Goal: Information Seeking & Learning: Learn about a topic

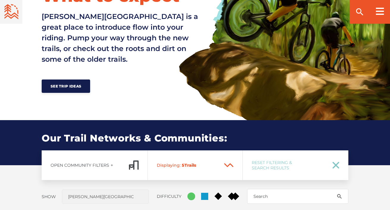
scroll to position [359, 0]
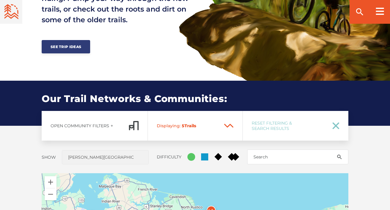
click at [67, 45] on span "See Trip Ideas" at bounding box center [66, 47] width 31 height 4
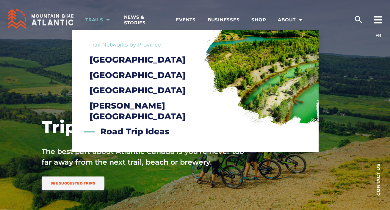
click at [101, 21] on span "Trails" at bounding box center [98, 20] width 27 height 6
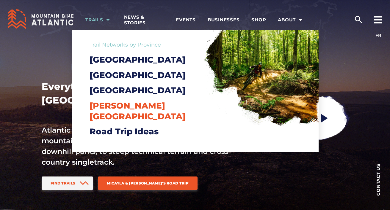
click at [113, 120] on span "[PERSON_NAME][GEOGRAPHIC_DATA]" at bounding box center [137, 111] width 96 height 21
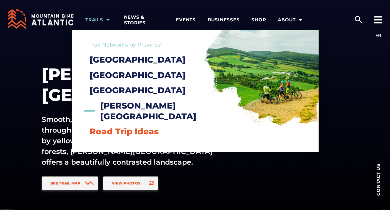
click at [114, 129] on span "Road Trip Ideas" at bounding box center [123, 132] width 69 height 10
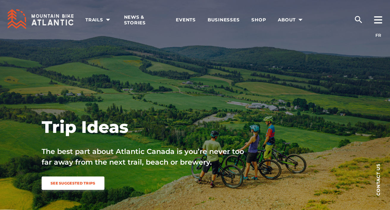
click at [69, 183] on span "See Suggested Trips" at bounding box center [73, 183] width 45 height 4
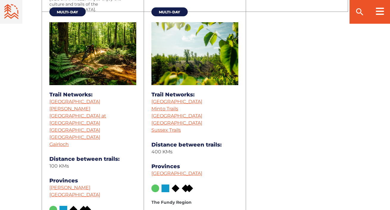
scroll to position [1117, 0]
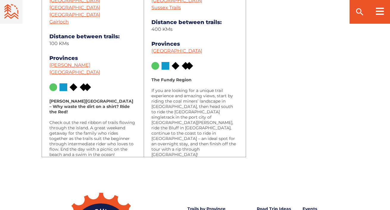
click at [89, 120] on p "Check out the red ribbon of trails flowing through the island. A great weekend …" at bounding box center [92, 138] width 87 height 37
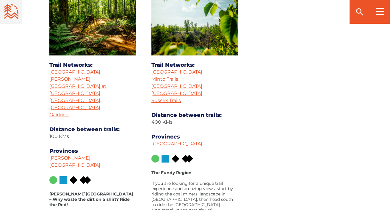
scroll to position [1076, 0]
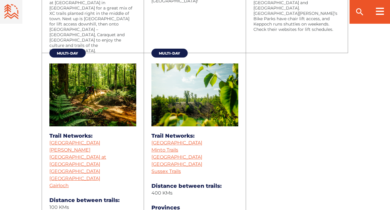
click at [55, 118] on img at bounding box center [92, 95] width 87 height 63
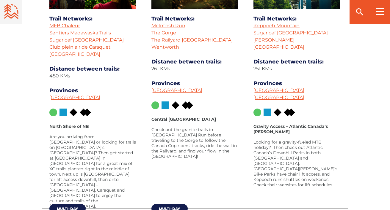
scroll to position [893, 0]
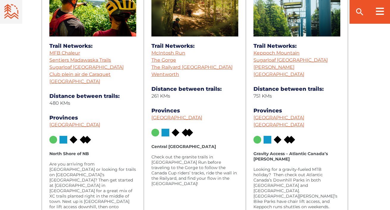
click at [286, 93] on dd "751 KMs" at bounding box center [296, 96] width 87 height 7
click at [283, 86] on dt "Distance between trails:" at bounding box center [296, 89] width 87 height 7
click at [272, 53] on link "Keppoch Mountain" at bounding box center [276, 53] width 46 height 6
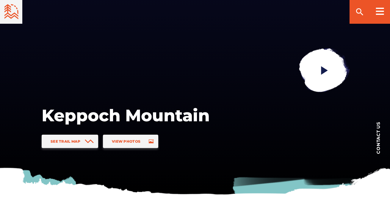
scroll to position [80, 0]
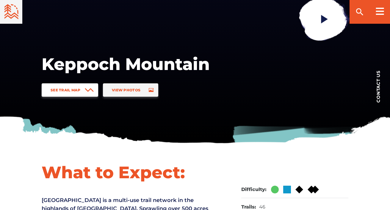
click at [83, 94] on link "See Trail Map" at bounding box center [70, 89] width 56 height 13
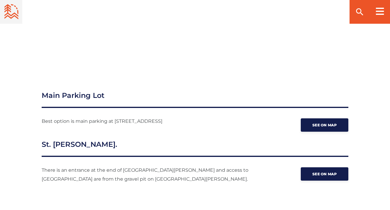
scroll to position [798, 0]
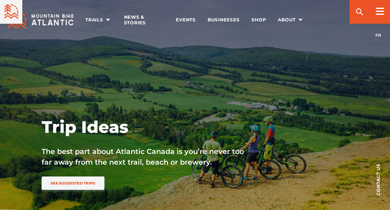
scroll to position [893, 0]
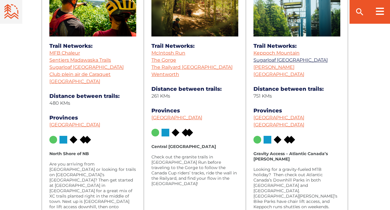
click at [287, 60] on link "Sugarloaf [GEOGRAPHIC_DATA]" at bounding box center [290, 60] width 74 height 6
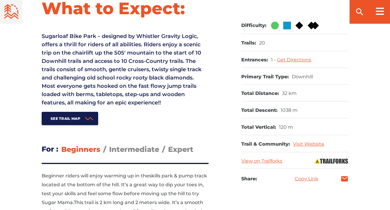
scroll to position [258, 0]
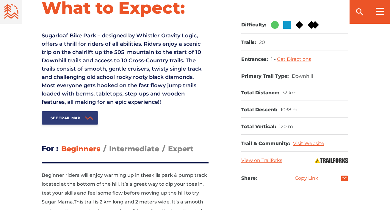
click at [62, 120] on span "See Trail Map" at bounding box center [66, 118] width 30 height 4
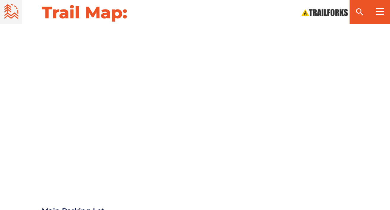
scroll to position [686, 0]
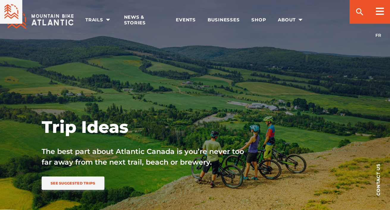
scroll to position [893, 0]
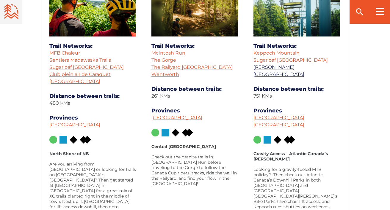
click at [272, 67] on link "Poley Mountain Bike Park" at bounding box center [278, 70] width 51 height 13
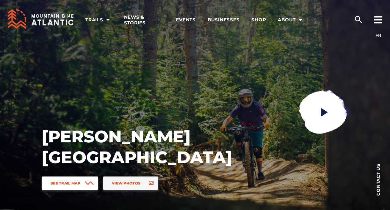
click at [76, 185] on span "See Trail Map" at bounding box center [66, 183] width 30 height 4
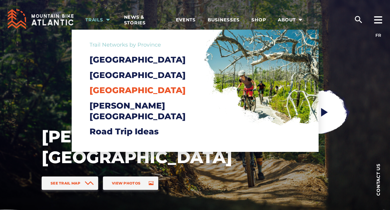
click at [108, 95] on span "[GEOGRAPHIC_DATA]" at bounding box center [137, 90] width 96 height 10
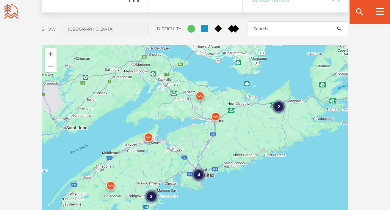
scroll to position [465, 0]
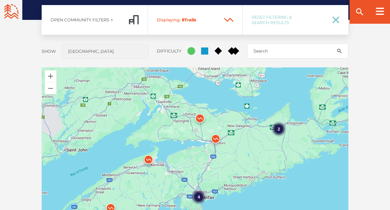
click at [198, 117] on img at bounding box center [200, 120] width 18 height 18
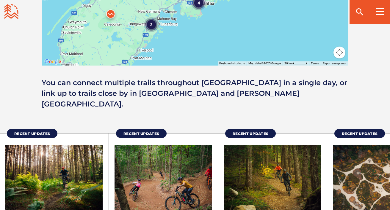
scroll to position [796, 0]
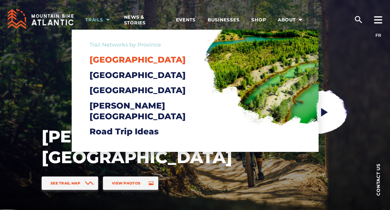
click at [121, 56] on span "[GEOGRAPHIC_DATA]" at bounding box center [137, 60] width 96 height 10
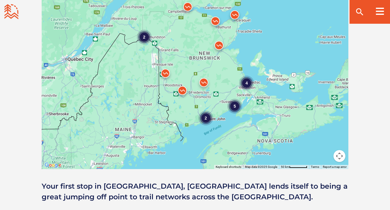
scroll to position [607, 0]
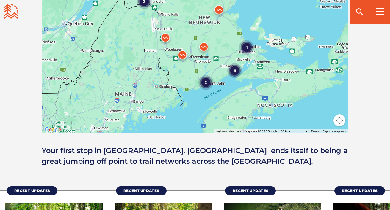
click at [226, 75] on div "4 2 5 2" at bounding box center [195, 30] width 306 height 208
click at [234, 72] on div "5" at bounding box center [234, 70] width 15 height 15
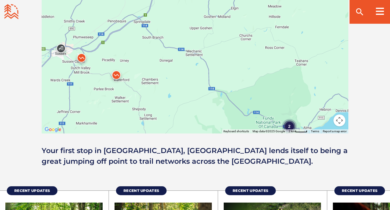
drag, startPoint x: 222, startPoint y: 46, endPoint x: 212, endPoint y: 89, distance: 43.7
click at [212, 89] on div "2" at bounding box center [195, 30] width 306 height 208
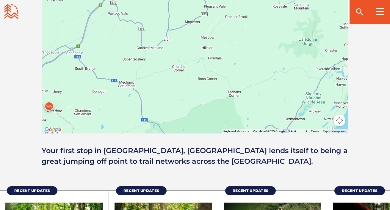
drag, startPoint x: 226, startPoint y: 65, endPoint x: 155, endPoint y: 122, distance: 90.4
click at [156, 122] on div "2" at bounding box center [195, 30] width 306 height 208
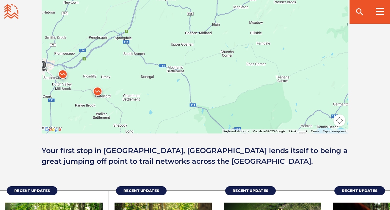
drag, startPoint x: 147, startPoint y: 114, endPoint x: 216, endPoint y: 103, distance: 70.4
click at [216, 103] on div "2 2" at bounding box center [195, 30] width 306 height 208
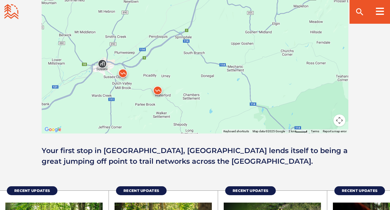
drag, startPoint x: 115, startPoint y: 98, endPoint x: 182, endPoint y: 99, distance: 67.1
click at [182, 99] on div "2 2" at bounding box center [195, 30] width 306 height 208
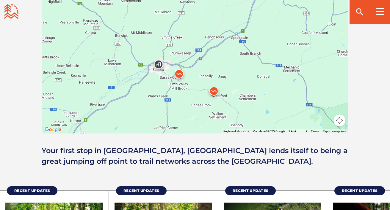
click at [179, 73] on img at bounding box center [179, 76] width 18 height 18
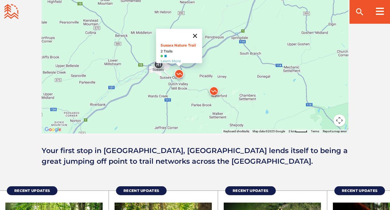
click at [197, 32] on button "Close" at bounding box center [194, 36] width 14 height 14
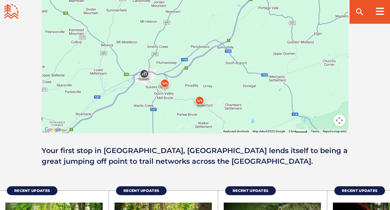
drag, startPoint x: 232, startPoint y: 60, endPoint x: 159, endPoint y: 119, distance: 93.8
click at [165, 116] on div "To navigate, press the arrow keys. 2 2" at bounding box center [195, 30] width 306 height 208
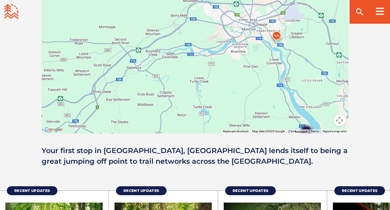
click at [277, 37] on img at bounding box center [276, 37] width 18 height 18
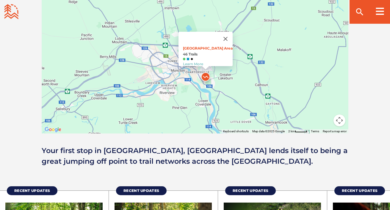
drag, startPoint x: 238, startPoint y: 67, endPoint x: 184, endPoint y: 97, distance: 62.1
click at [184, 97] on div "2 2 Main Parking Area 46 Trails Learn More" at bounding box center [195, 30] width 306 height 208
click at [202, 46] on link "Main Parking Area" at bounding box center [207, 48] width 50 height 4
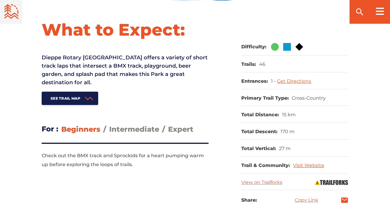
scroll to position [238, 0]
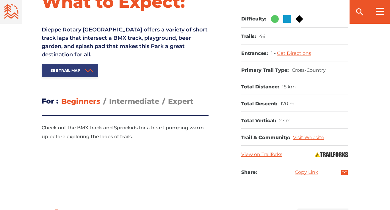
click at [73, 68] on link "See Trail Map" at bounding box center [70, 70] width 56 height 13
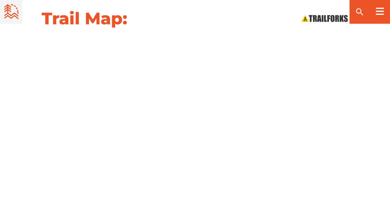
scroll to position [618, 0]
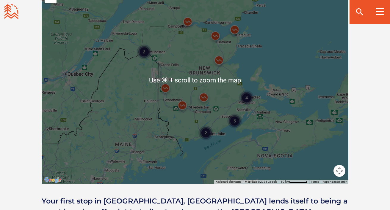
scroll to position [567, 0]
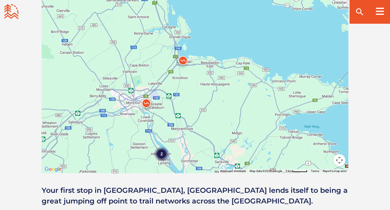
drag, startPoint x: 281, startPoint y: 67, endPoint x: 187, endPoint y: 77, distance: 94.7
click at [187, 77] on div "2" at bounding box center [195, 70] width 306 height 208
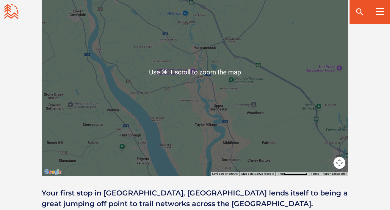
scroll to position [564, 0]
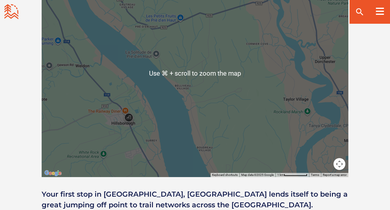
click at [128, 113] on img at bounding box center [129, 119] width 18 height 18
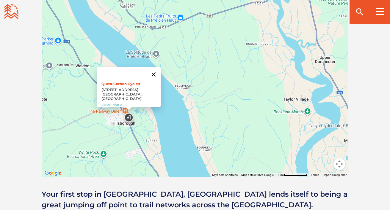
click at [154, 72] on button "Close" at bounding box center [153, 74] width 14 height 14
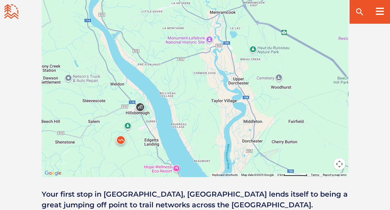
click at [119, 143] on img at bounding box center [121, 142] width 18 height 18
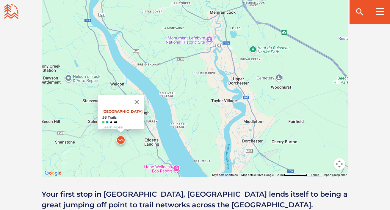
click at [127, 109] on link "White Rock Recreation Area" at bounding box center [122, 111] width 40 height 4
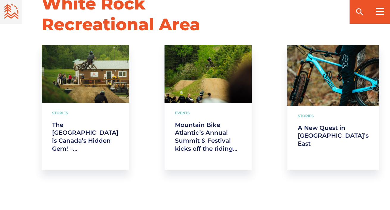
scroll to position [1518, 0]
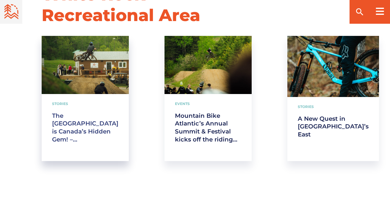
click at [73, 121] on link "The [GEOGRAPHIC_DATA] is Canada’s Hidden Gem! – [PERSON_NAME]" at bounding box center [85, 128] width 66 height 32
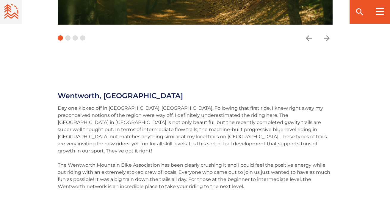
scroll to position [511, 0]
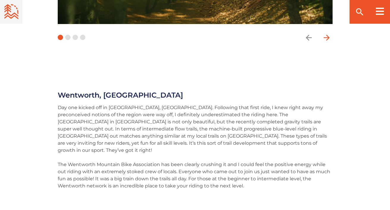
click at [329, 35] on icon "arrow forward" at bounding box center [326, 37] width 9 height 9
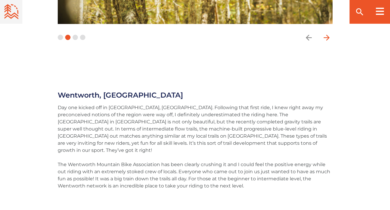
click at [329, 35] on icon "arrow forward" at bounding box center [326, 37] width 9 height 9
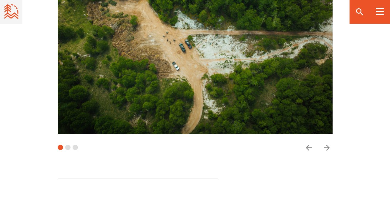
scroll to position [862, 0]
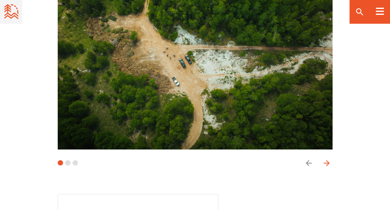
click at [324, 157] on span "button" at bounding box center [326, 163] width 12 height 12
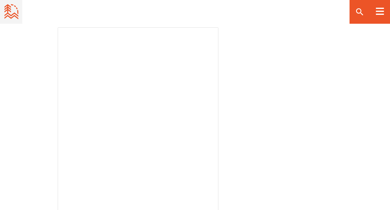
scroll to position [1039, 0]
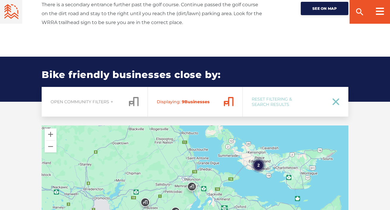
scroll to position [893, 0]
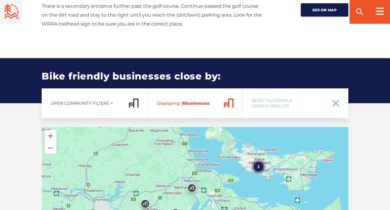
click at [260, 169] on div "2" at bounding box center [258, 166] width 15 height 15
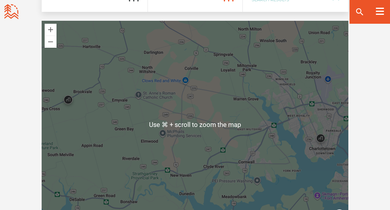
scroll to position [1028, 0]
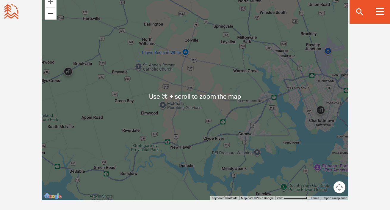
click at [51, 15] on button "Zoom out" at bounding box center [51, 14] width 12 height 12
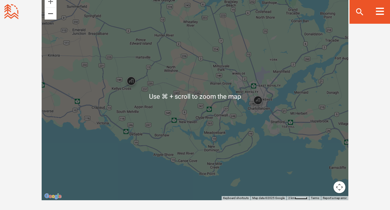
click at [51, 15] on button "Zoom out" at bounding box center [51, 14] width 12 height 12
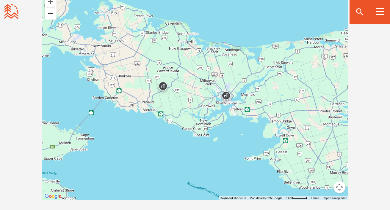
click at [51, 15] on button "Zoom out" at bounding box center [51, 14] width 12 height 12
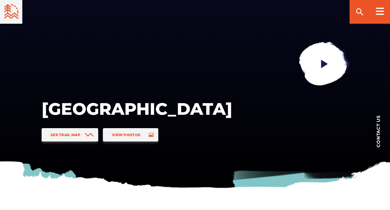
scroll to position [0, 0]
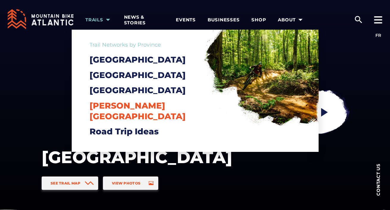
click at [105, 118] on span "[PERSON_NAME][GEOGRAPHIC_DATA]" at bounding box center [137, 111] width 96 height 21
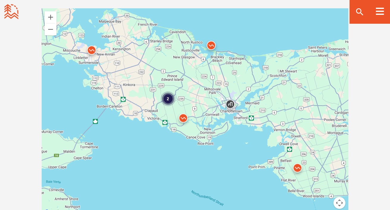
scroll to position [550, 0]
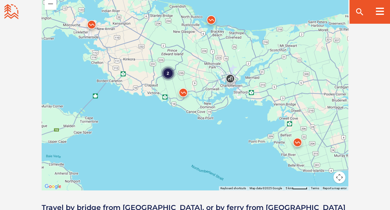
click at [214, 21] on img at bounding box center [211, 21] width 18 height 18
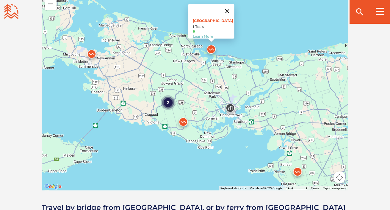
click at [228, 7] on button "Close" at bounding box center [227, 11] width 14 height 14
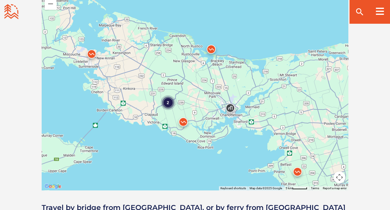
click at [182, 122] on img at bounding box center [183, 124] width 18 height 18
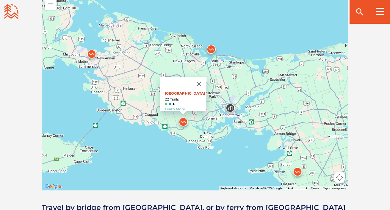
click at [179, 91] on link "[GEOGRAPHIC_DATA]" at bounding box center [184, 93] width 40 height 4
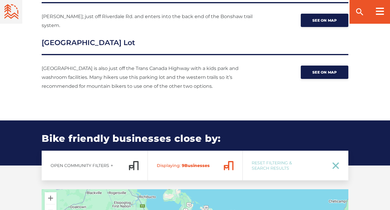
scroll to position [780, 0]
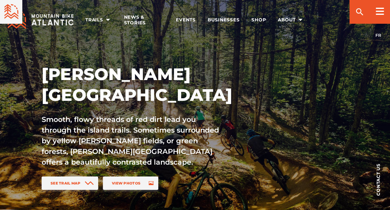
scroll to position [550, 0]
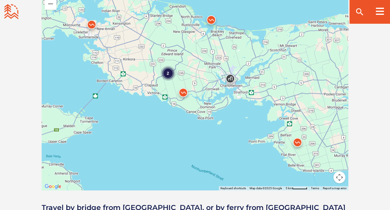
click at [212, 19] on img at bounding box center [211, 21] width 18 height 18
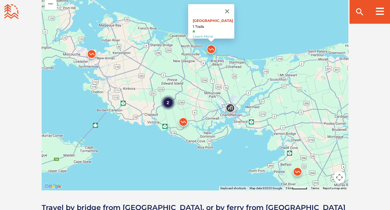
click at [206, 18] on link "[GEOGRAPHIC_DATA]" at bounding box center [212, 20] width 40 height 4
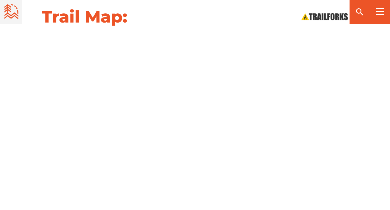
scroll to position [672, 0]
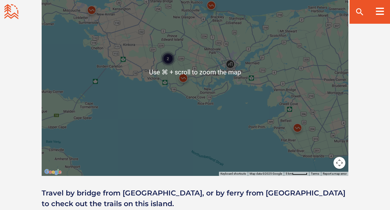
scroll to position [575, 0]
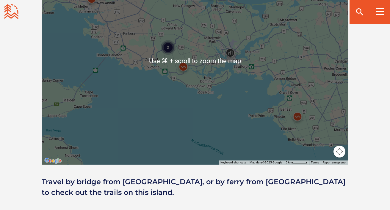
click at [299, 119] on img at bounding box center [297, 118] width 18 height 18
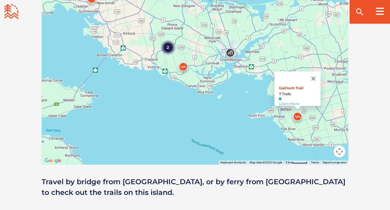
click at [292, 86] on link "Gairloch Trail" at bounding box center [290, 88] width 24 height 4
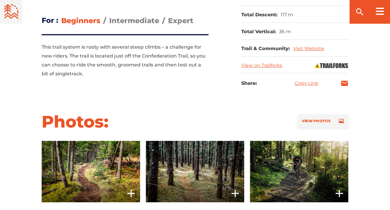
scroll to position [439, 0]
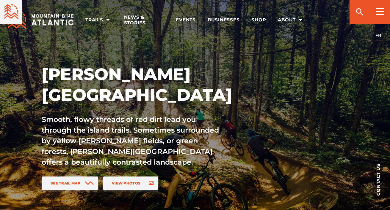
scroll to position [575, 0]
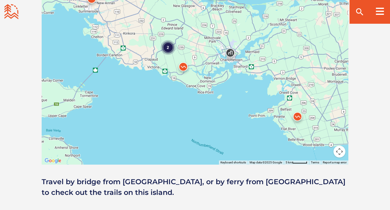
click at [169, 40] on div "2" at bounding box center [167, 47] width 15 height 15
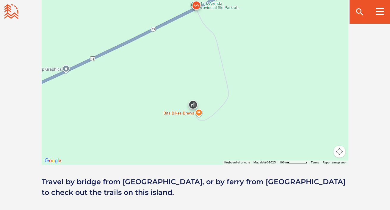
click at [196, 7] on img at bounding box center [196, 7] width 18 height 18
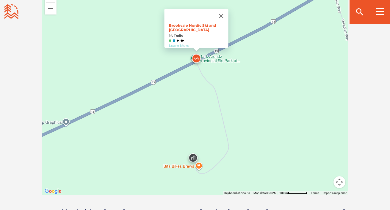
scroll to position [524, 0]
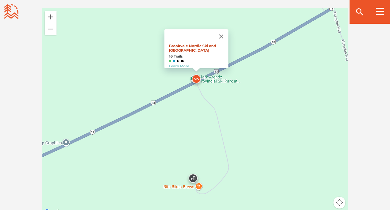
click at [178, 44] on link "Brookvale Nordic Ski and Mountain Biking Center" at bounding box center [191, 48] width 47 height 9
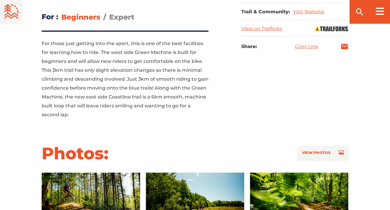
scroll to position [392, 0]
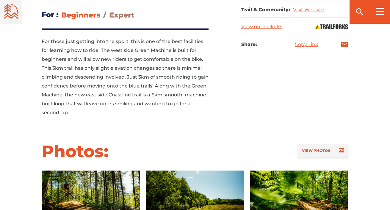
click at [124, 11] on span "Expert" at bounding box center [121, 15] width 25 height 9
click at [109, 10] on input "Expert" at bounding box center [109, 10] width 0 height 0
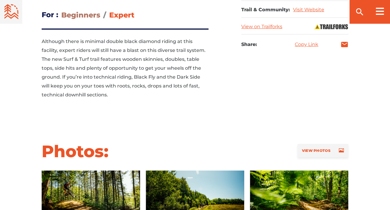
click at [83, 11] on span "Beginners" at bounding box center [80, 15] width 39 height 9
click at [61, 10] on input "Beginners" at bounding box center [61, 10] width 0 height 0
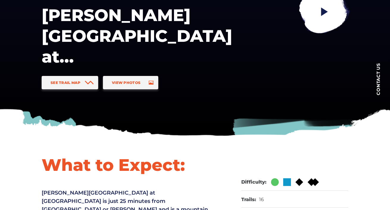
scroll to position [0, 0]
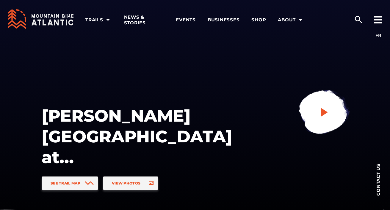
click at [321, 124] on link at bounding box center [323, 113] width 80 height 80
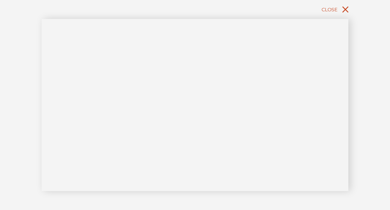
click at [344, 11] on icon "close" at bounding box center [345, 9] width 11 height 11
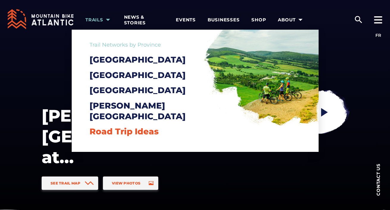
click at [121, 129] on span "Road Trip Ideas" at bounding box center [123, 132] width 69 height 10
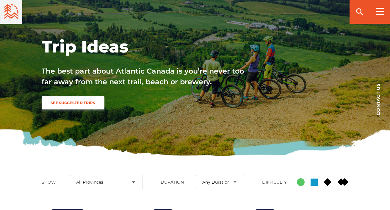
click at [86, 104] on span "See Suggested Trips" at bounding box center [73, 103] width 45 height 4
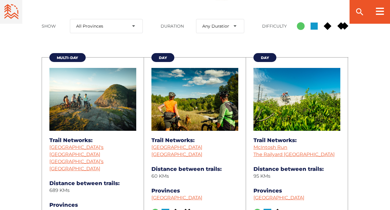
scroll to position [238, 0]
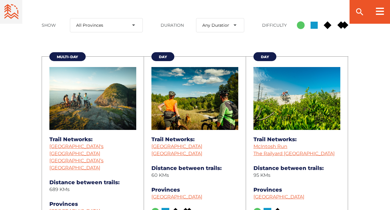
click at [70, 58] on span "Multi-Day" at bounding box center [67, 57] width 21 height 4
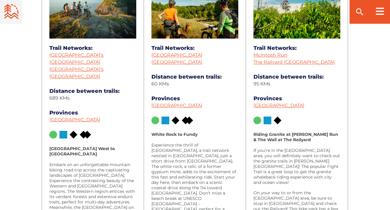
scroll to position [342, 0]
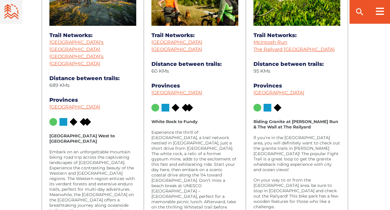
click at [69, 137] on strong "[GEOGRAPHIC_DATA] West to [GEOGRAPHIC_DATA]" at bounding box center [81, 138] width 65 height 11
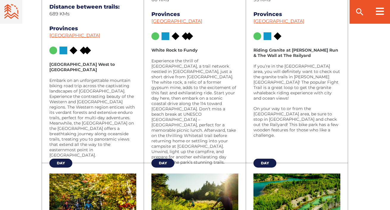
click at [61, 163] on span "Day" at bounding box center [61, 163] width 8 height 4
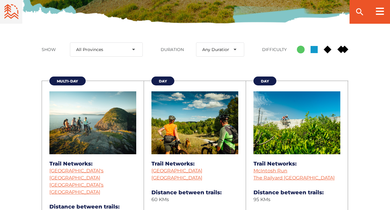
scroll to position [189, 0]
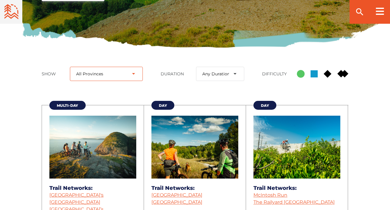
click at [132, 73] on select "All Provinces New Brunswick Newfoundland and Labrador Nova Scotia Prince Edward…" at bounding box center [106, 74] width 73 height 14
select select "29"
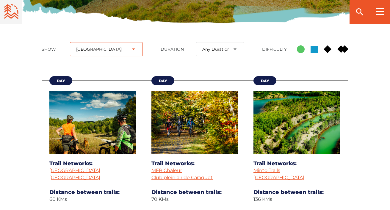
scroll to position [211, 0]
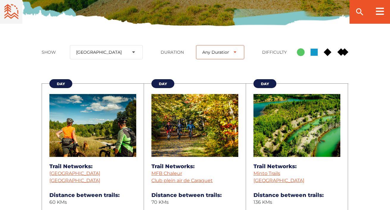
click at [216, 52] on select "Any Duration Day Multi-Day Week-Long" at bounding box center [220, 52] width 48 height 14
select select "36"
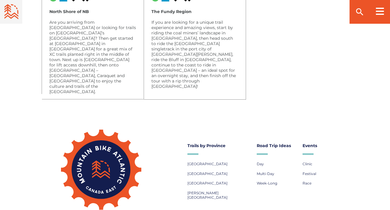
scroll to position [513, 0]
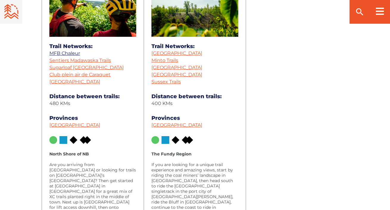
scroll to position [377, 0]
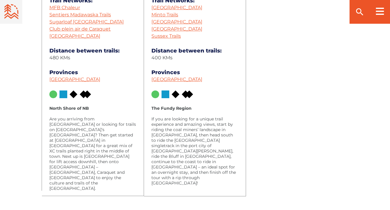
click at [66, 98] on img at bounding box center [63, 95] width 8 height 8
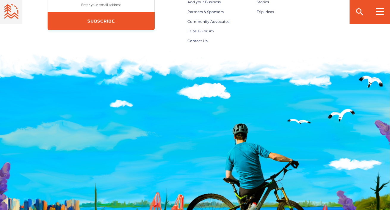
scroll to position [811, 0]
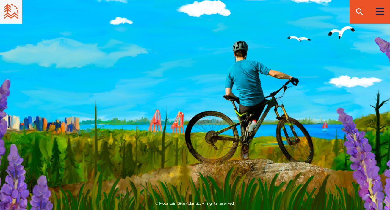
click at [377, 12] on icon at bounding box center [379, 11] width 8 height 7
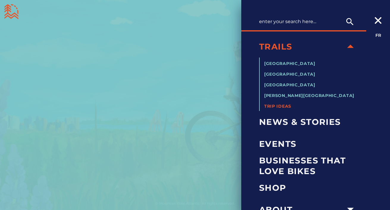
scroll to position [17, 0]
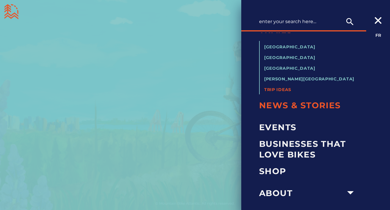
click at [293, 107] on span "News & Stories" at bounding box center [308, 105] width 98 height 11
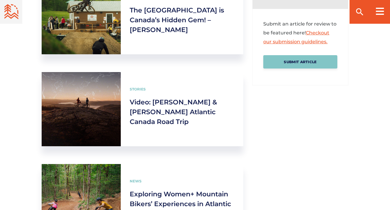
scroll to position [370, 0]
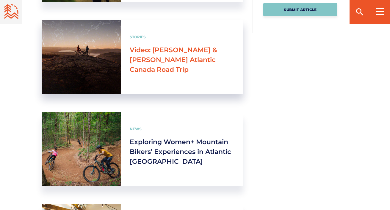
click at [186, 57] on link "Video: [PERSON_NAME] & [PERSON_NAME] Atlantic Canada Road Trip" at bounding box center [173, 60] width 87 height 28
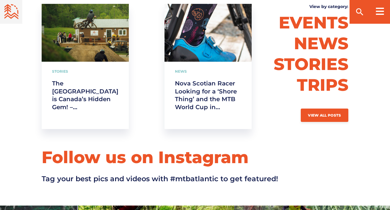
scroll to position [1092, 0]
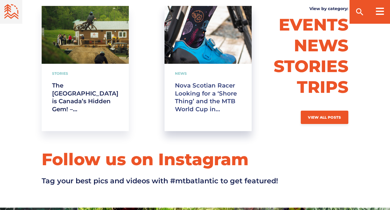
click at [182, 82] on link "Nova Scotian Racer Looking for a ‘Shore Thing’ and the MTB World Cup in [GEOGRA…" at bounding box center [208, 98] width 66 height 32
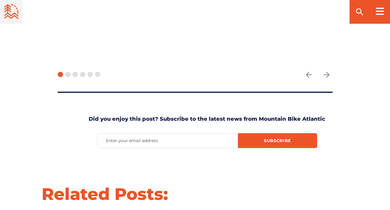
scroll to position [1476, 0]
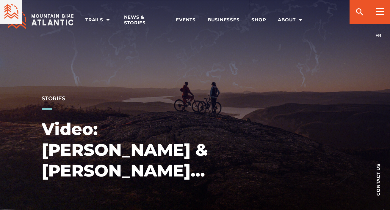
scroll to position [1092, 0]
